Goal: Transaction & Acquisition: Purchase product/service

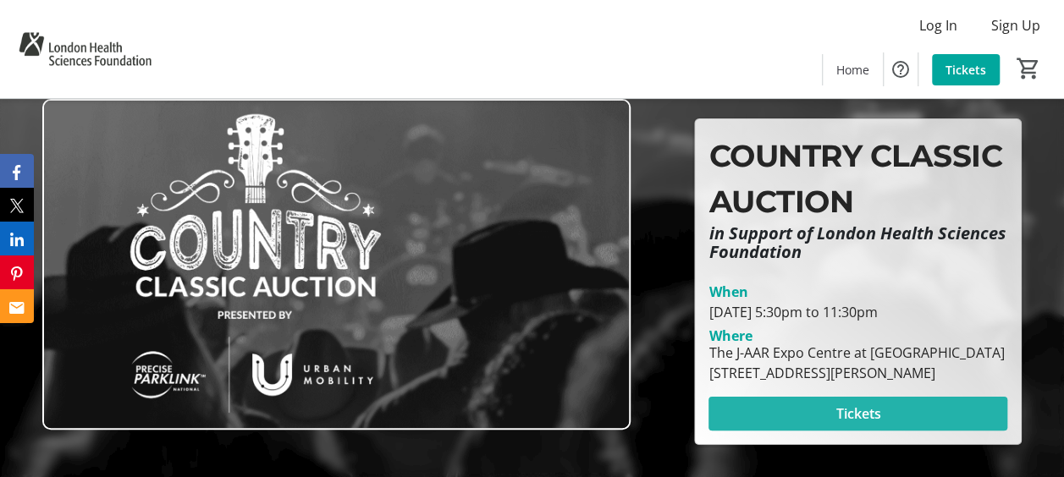
click at [878, 424] on span "Tickets" at bounding box center [857, 414] width 45 height 20
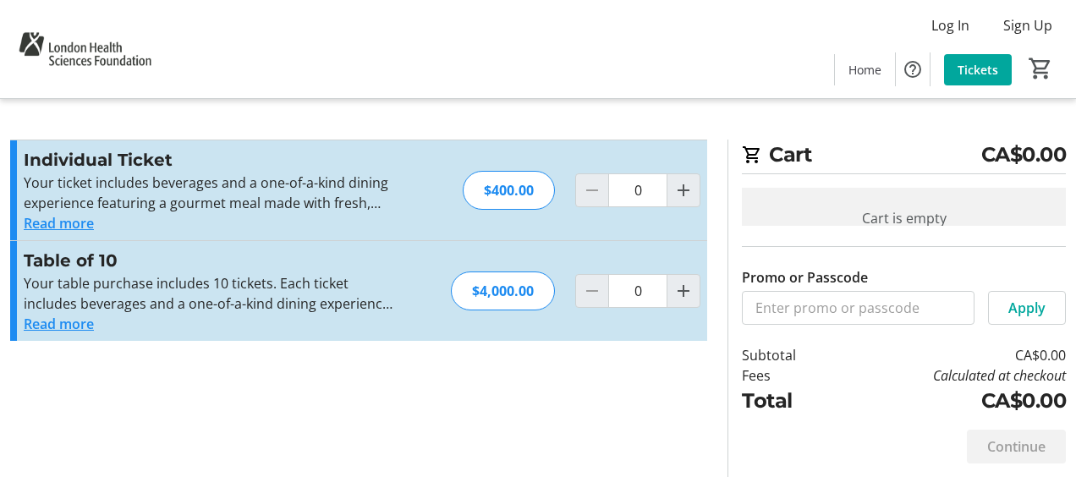
click at [48, 327] on button "Read more" at bounding box center [59, 324] width 70 height 20
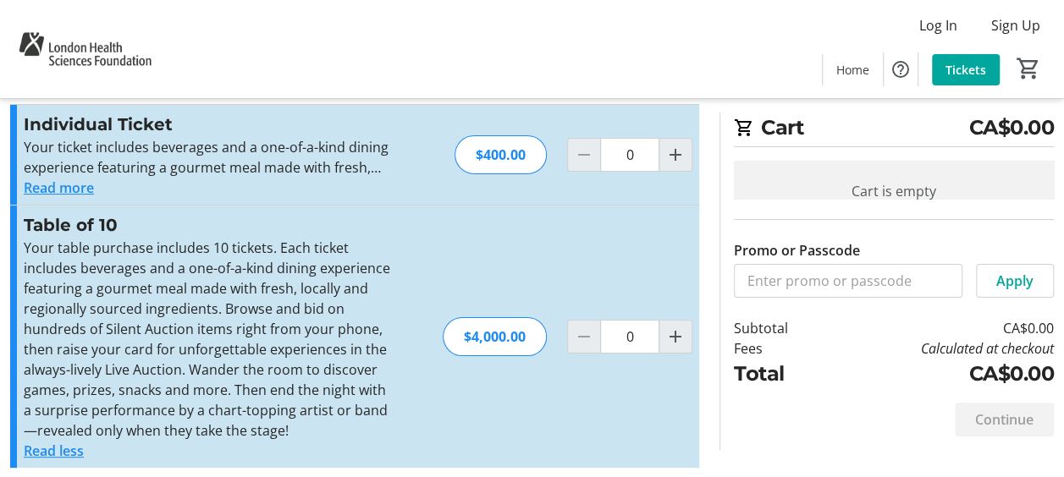
scroll to position [46, 0]
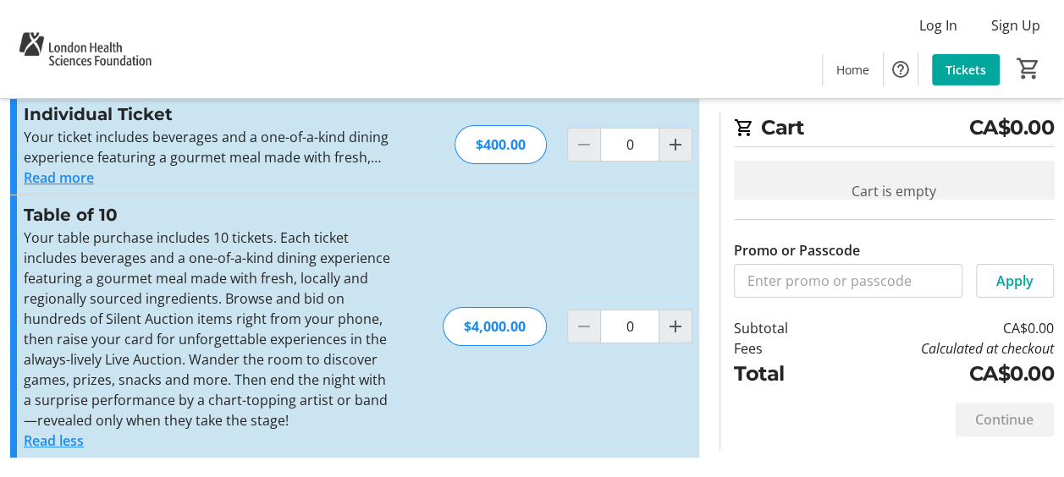
click at [68, 443] on button "Read less" at bounding box center [54, 441] width 60 height 20
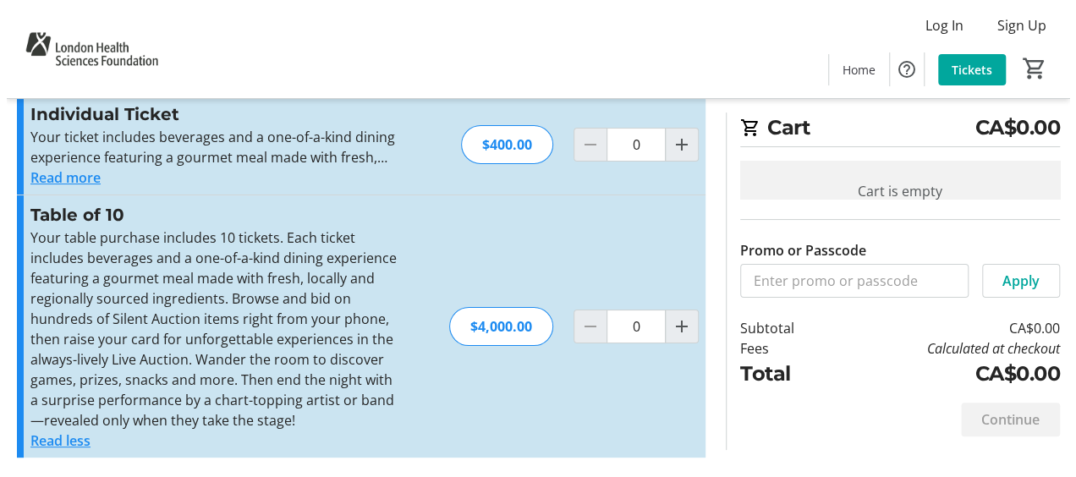
scroll to position [0, 0]
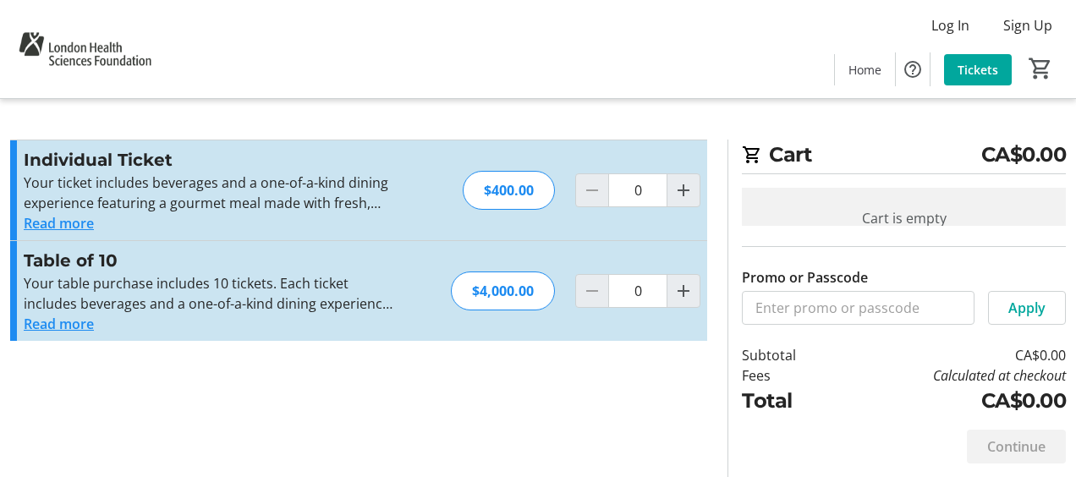
click at [586, 432] on section "Promo or Passcode Apply Individual Ticket Your ticket includes beverages and a …" at bounding box center [359, 309] width 718 height 338
